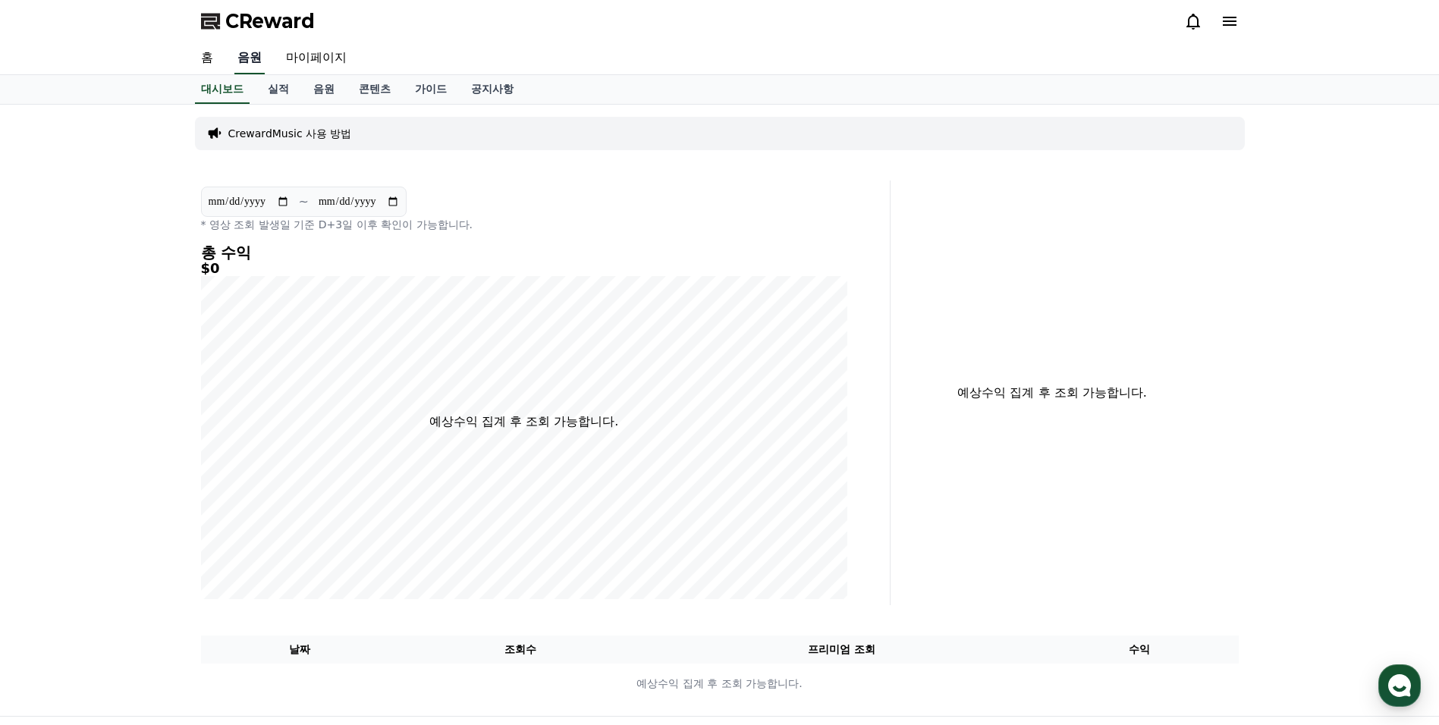
click at [245, 60] on link "음원" at bounding box center [249, 58] width 30 height 32
click at [202, 55] on link "홈" at bounding box center [207, 58] width 36 height 32
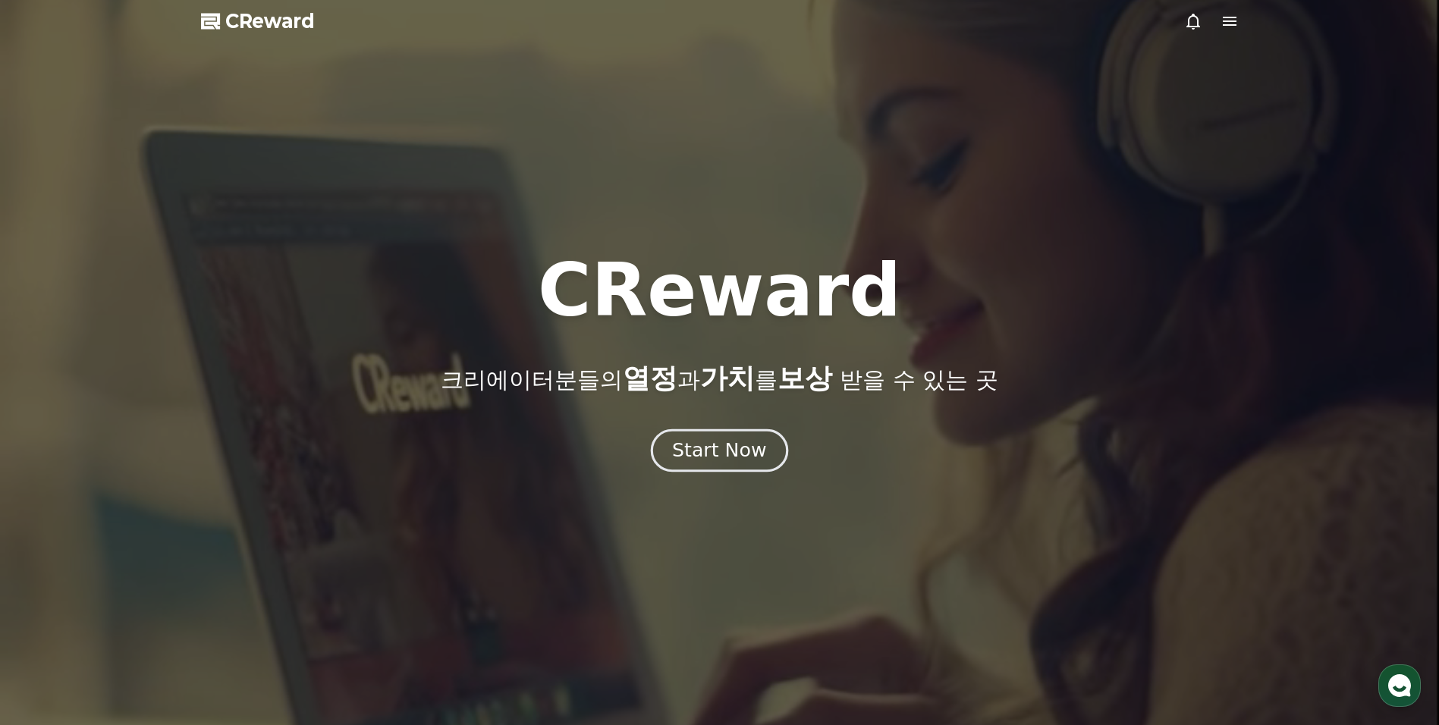
click at [669, 448] on button "Start Now" at bounding box center [719, 450] width 137 height 43
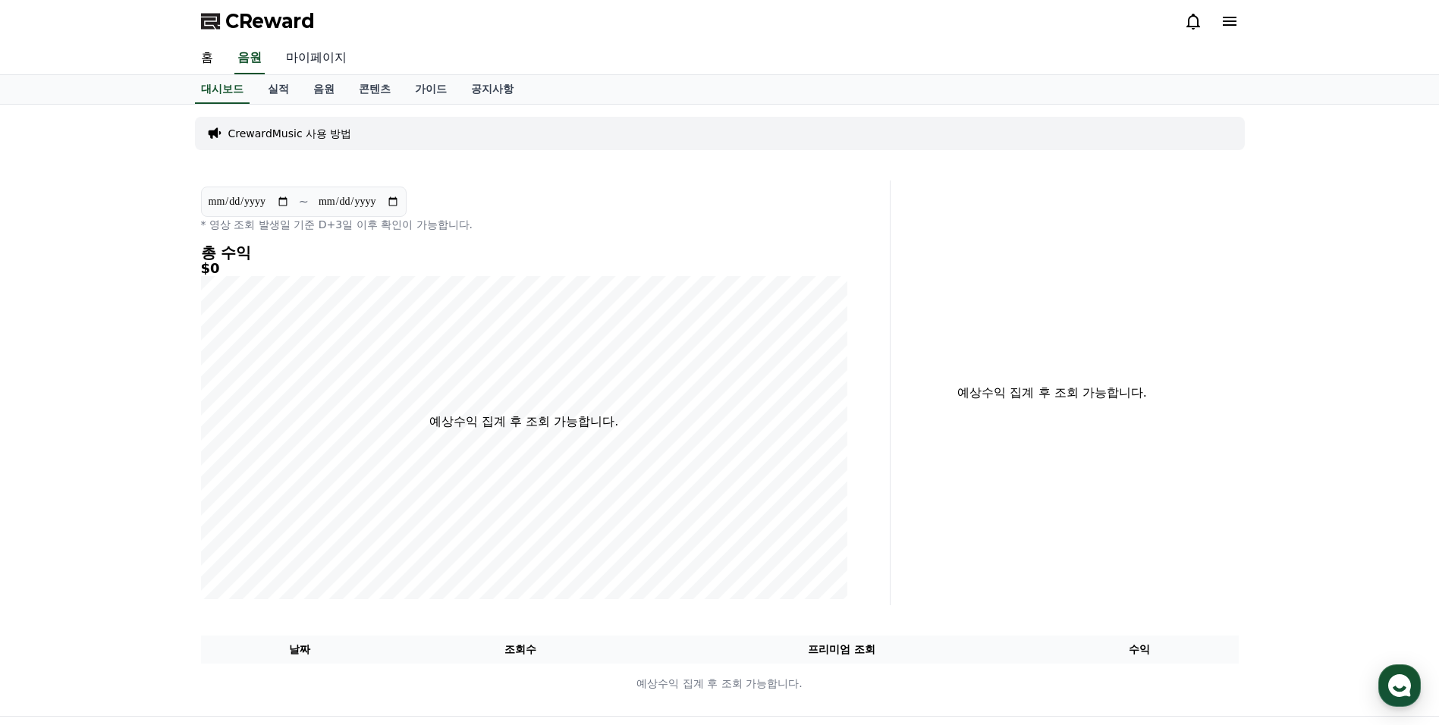
click at [304, 58] on link "마이페이지" at bounding box center [316, 58] width 85 height 32
select select "**********"
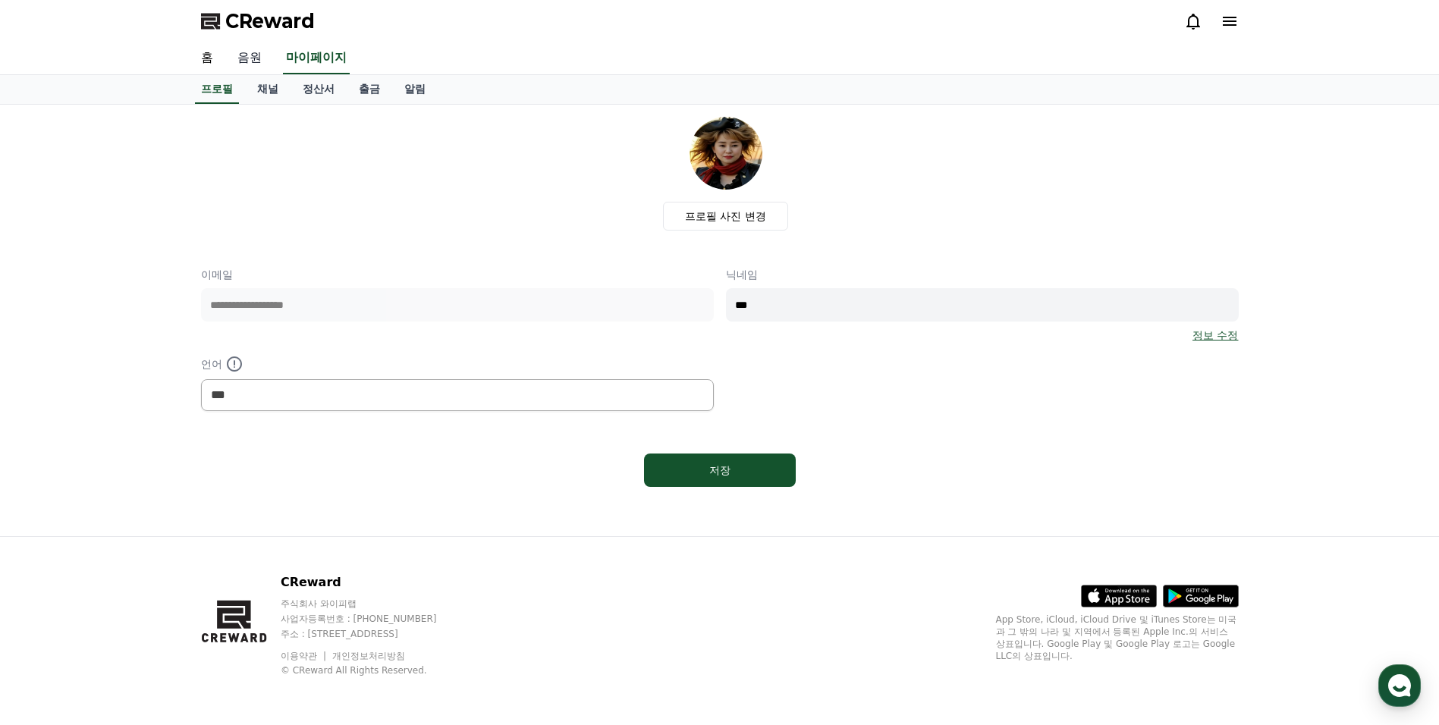
click at [244, 55] on link "음원" at bounding box center [249, 58] width 49 height 32
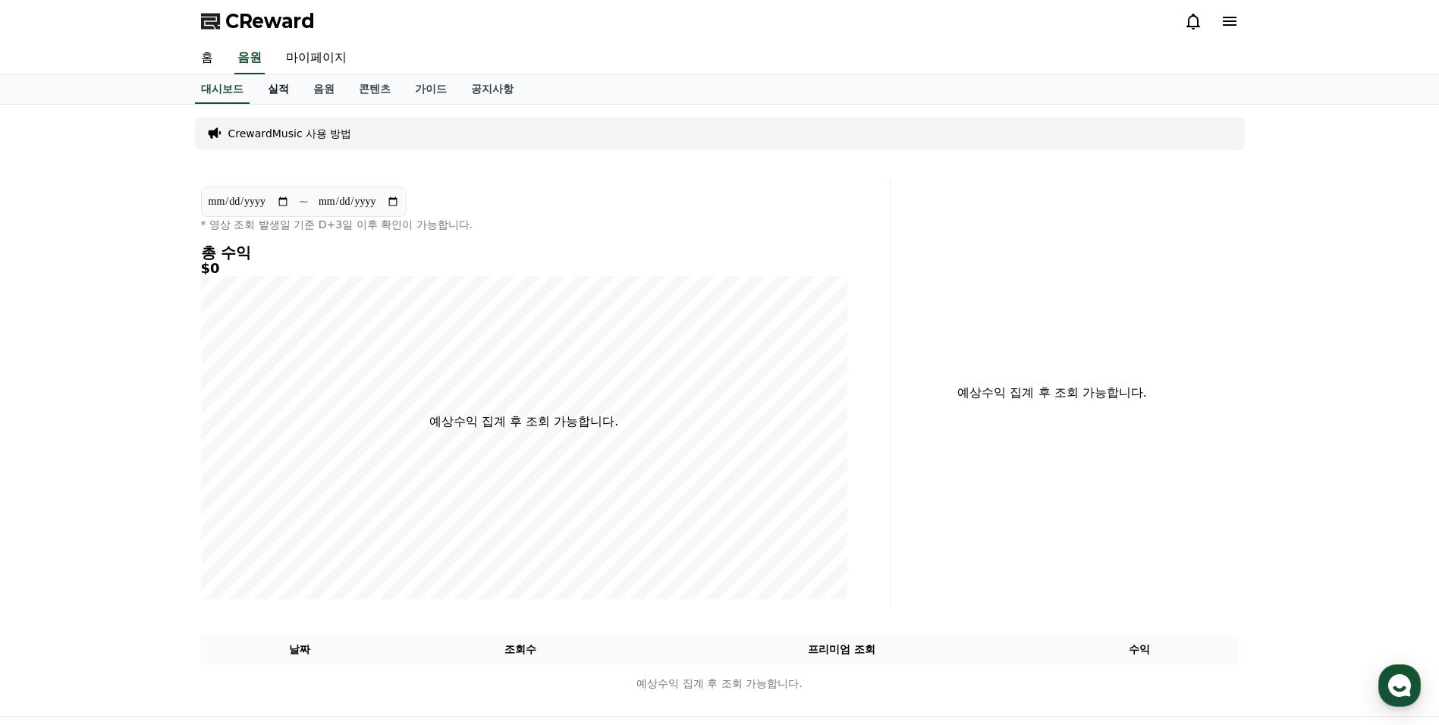
click at [277, 90] on link "실적" at bounding box center [279, 89] width 46 height 29
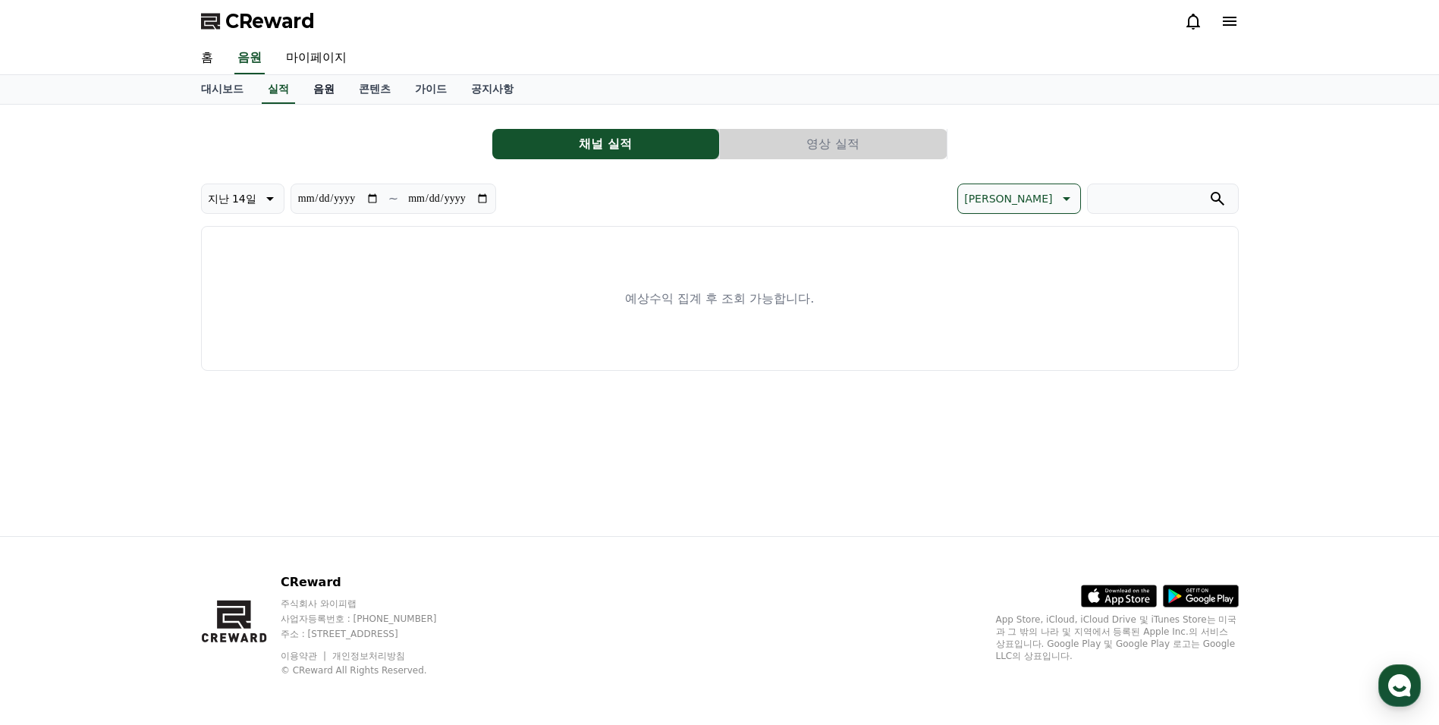
click at [324, 92] on link "음원" at bounding box center [324, 89] width 46 height 29
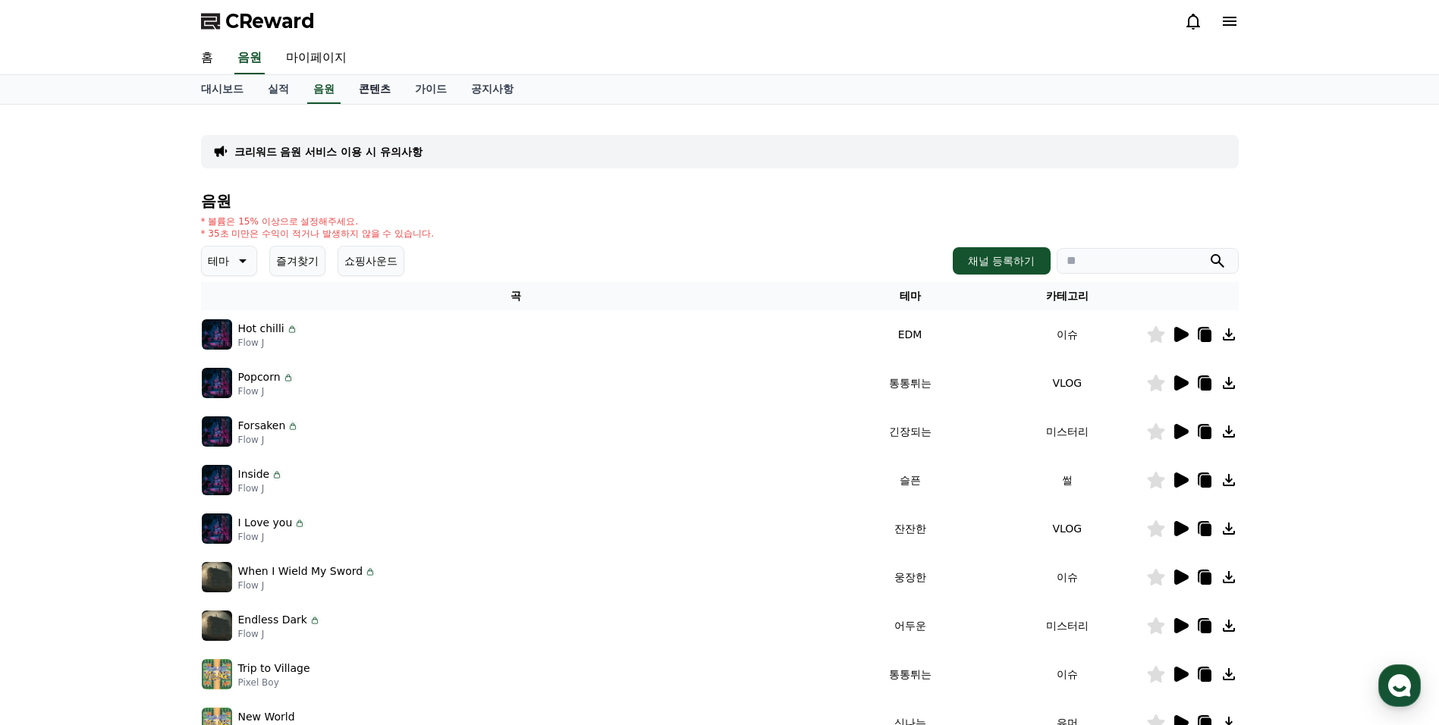
click at [362, 89] on link "콘텐츠" at bounding box center [375, 89] width 56 height 29
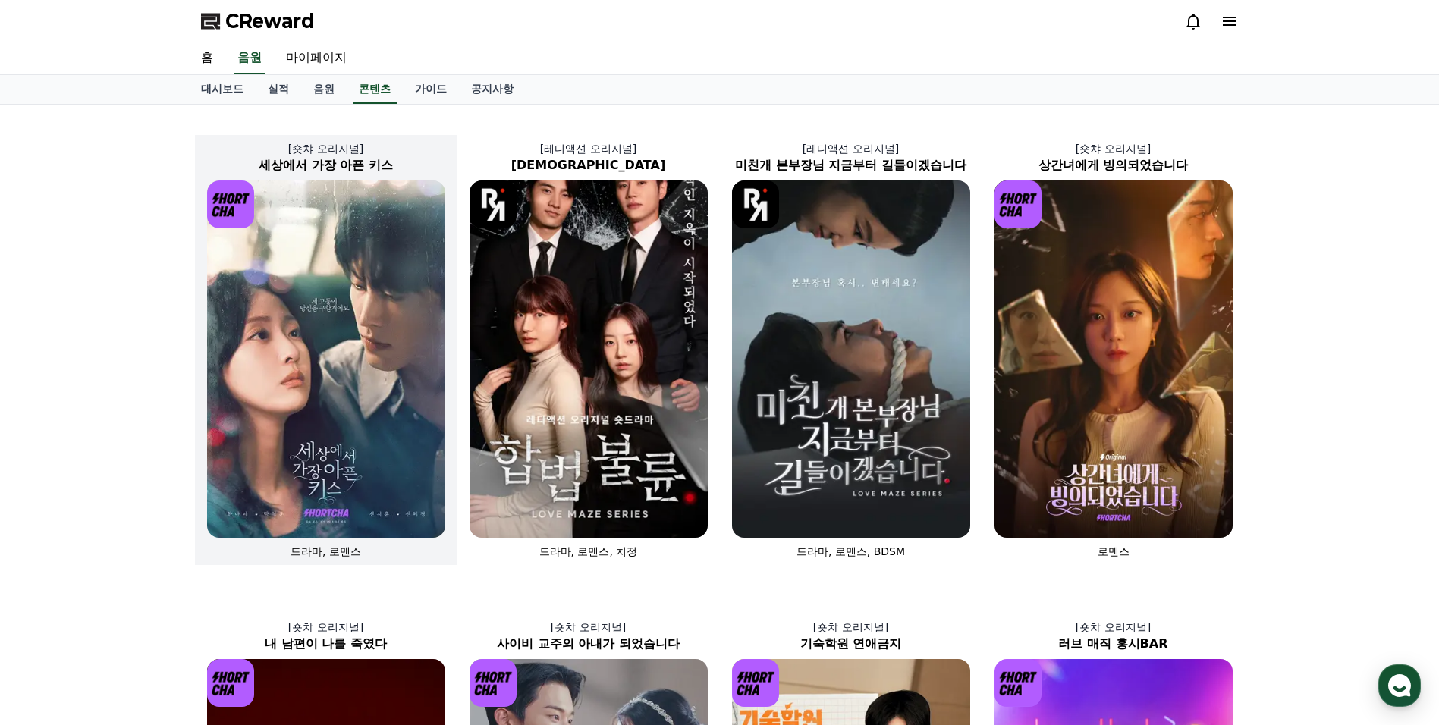
click at [339, 357] on img at bounding box center [326, 359] width 238 height 357
click at [439, 95] on link "가이드" at bounding box center [431, 89] width 56 height 29
